Goal: Find specific page/section: Find specific page/section

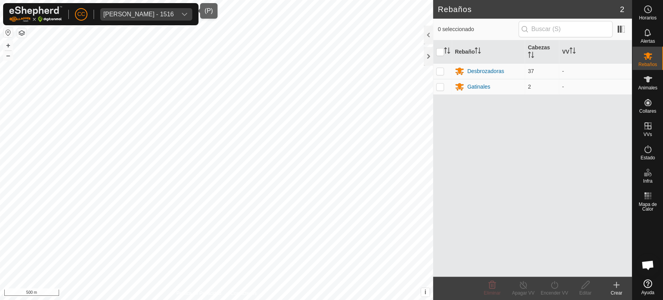
click at [131, 13] on div "[PERSON_NAME] - 1516" at bounding box center [138, 14] width 70 height 6
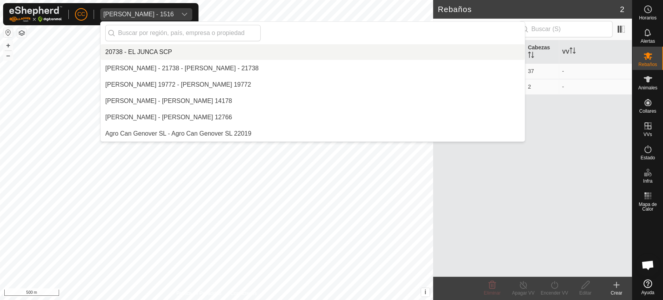
scroll to position [5185, 0]
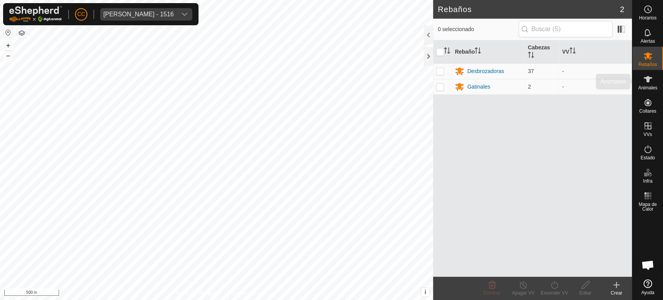
click at [643, 80] on icon at bounding box center [647, 79] width 9 height 9
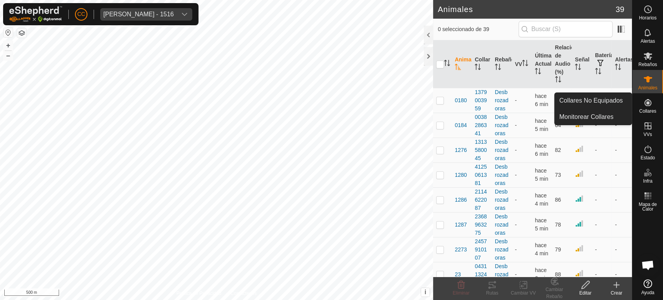
click at [648, 103] on icon at bounding box center [647, 102] width 7 height 7
click at [615, 102] on link "Collares No Equipados" at bounding box center [592, 101] width 77 height 16
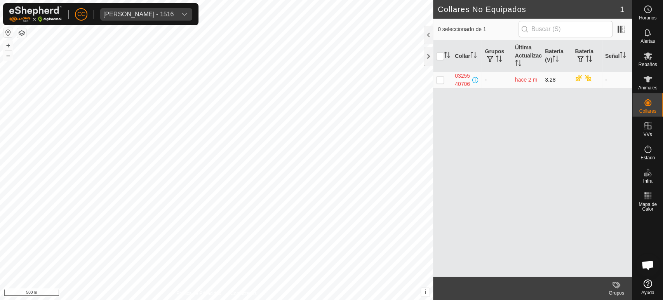
click at [443, 82] on p-checkbox at bounding box center [440, 79] width 8 height 6
checkbox input "true"
click at [443, 82] on p-checkbox at bounding box center [440, 79] width 8 height 6
checkbox input "false"
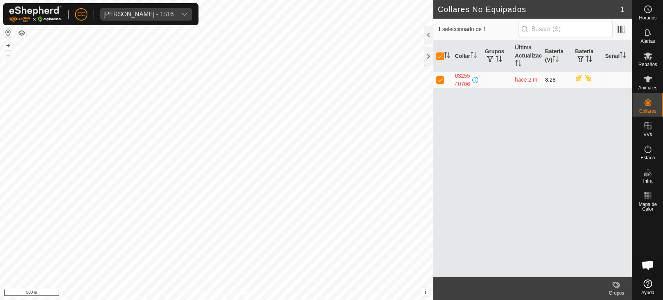
checkbox input "false"
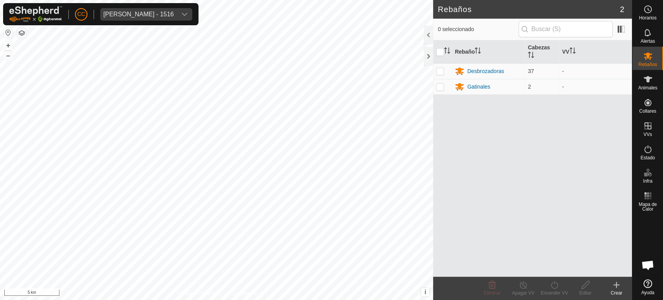
click at [139, 19] on span "[PERSON_NAME] - 1516" at bounding box center [138, 14] width 76 height 12
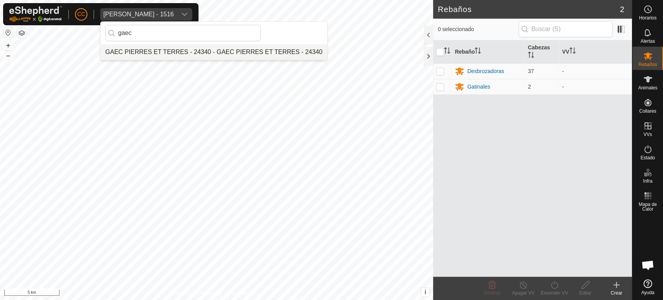
type input "gaec"
click at [258, 57] on li "GAEC PIERRES ET TERRES - 24340 - GAEC PIERRES ET TERRES - 24340" at bounding box center [214, 52] width 226 height 16
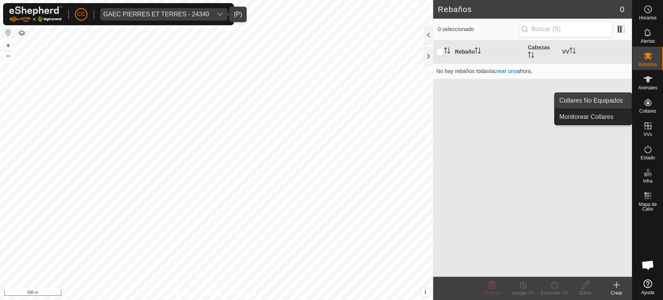
drag, startPoint x: 627, startPoint y: 105, endPoint x: 619, endPoint y: 102, distance: 8.1
click at [619, 102] on link "Collares No Equipados" at bounding box center [592, 101] width 77 height 16
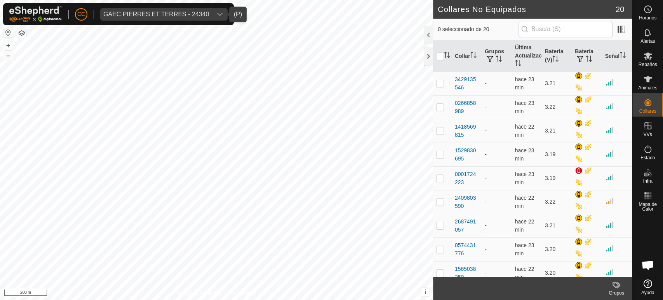
drag, startPoint x: 199, startPoint y: 10, endPoint x: 204, endPoint y: 19, distance: 10.5
click at [199, 10] on span "GAEC PIERRES ET TERRES - 24340" at bounding box center [156, 14] width 112 height 12
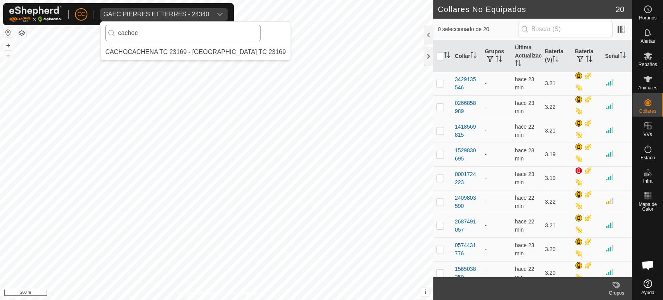
type input "cachoc"
click at [221, 54] on li "CACHOCACHENA TC 23169 - [GEOGRAPHIC_DATA] TC 23169" at bounding box center [196, 52] width 190 height 16
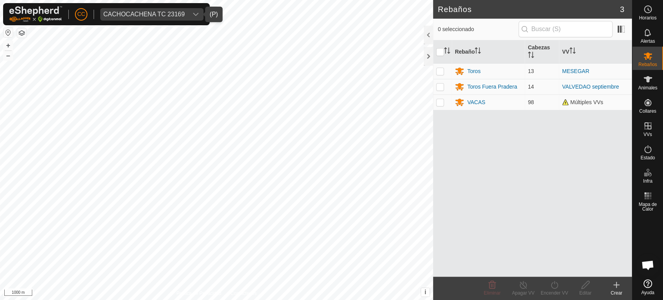
click at [132, 11] on div "CACHOCACHENA TC 23169" at bounding box center [144, 14] width 82 height 6
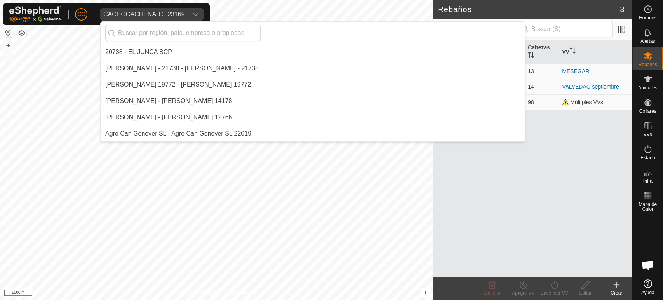
scroll to position [1158, 0]
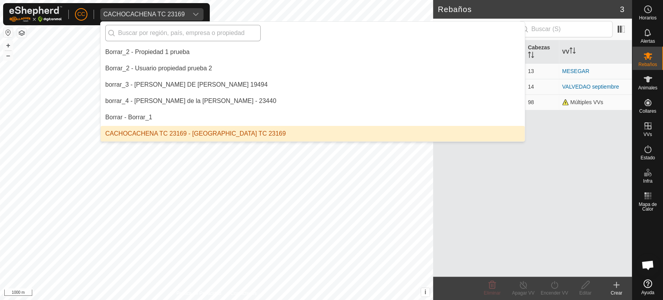
click at [181, 36] on input "text" at bounding box center [182, 33] width 155 height 16
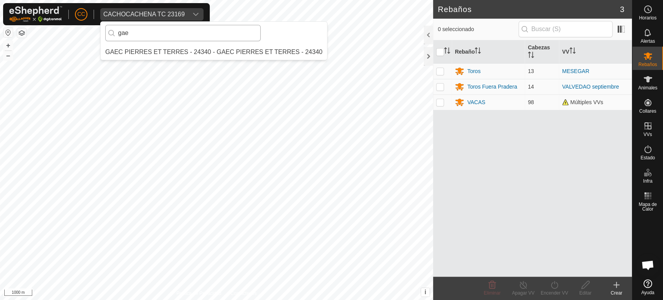
scroll to position [0, 0]
type input "gaec"
click at [166, 45] on li "GAEC PIERRES ET TERRES - 24340 - GAEC PIERRES ET TERRES - 24340" at bounding box center [214, 52] width 226 height 16
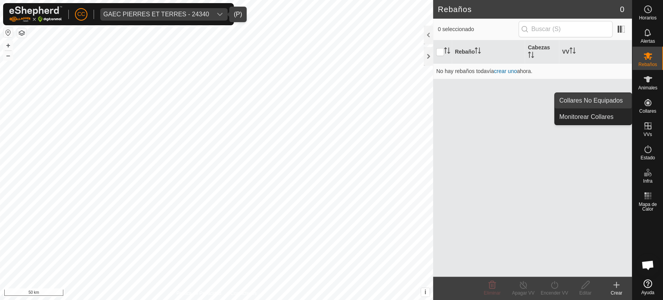
drag, startPoint x: 631, startPoint y: 101, endPoint x: 608, endPoint y: 97, distance: 23.2
click at [608, 97] on link "Collares No Equipados" at bounding box center [592, 101] width 77 height 16
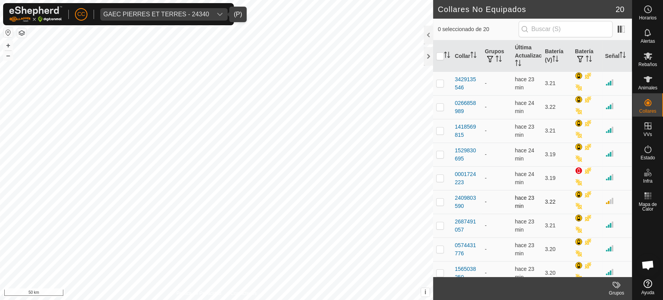
checkbox input "true"
